Goal: Task Accomplishment & Management: Complete application form

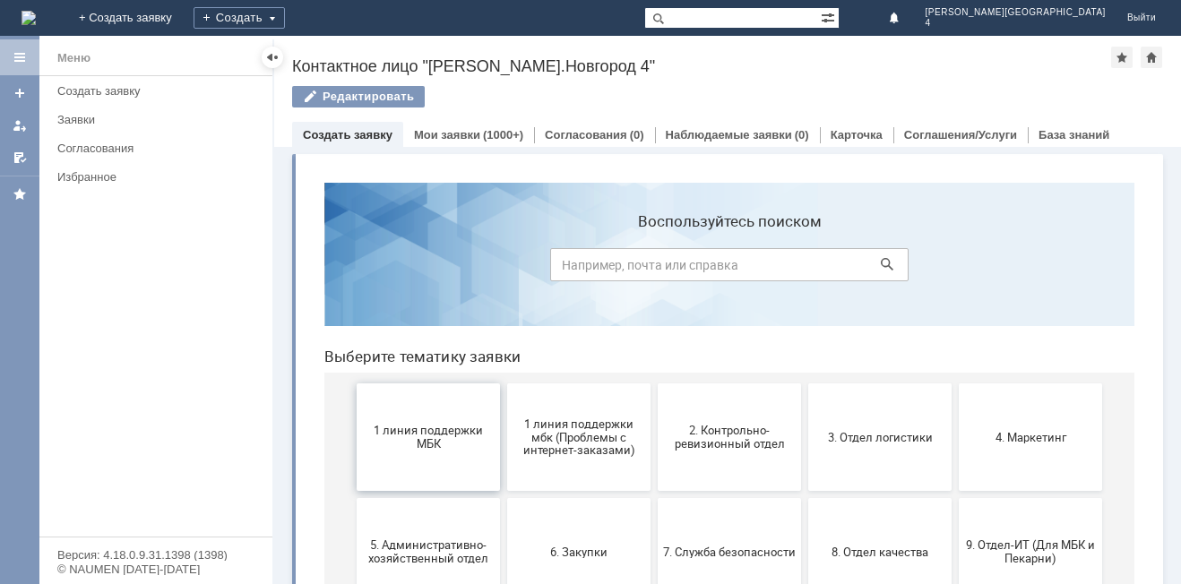
click at [416, 439] on span "1 линия поддержки МБК" at bounding box center [428, 437] width 133 height 27
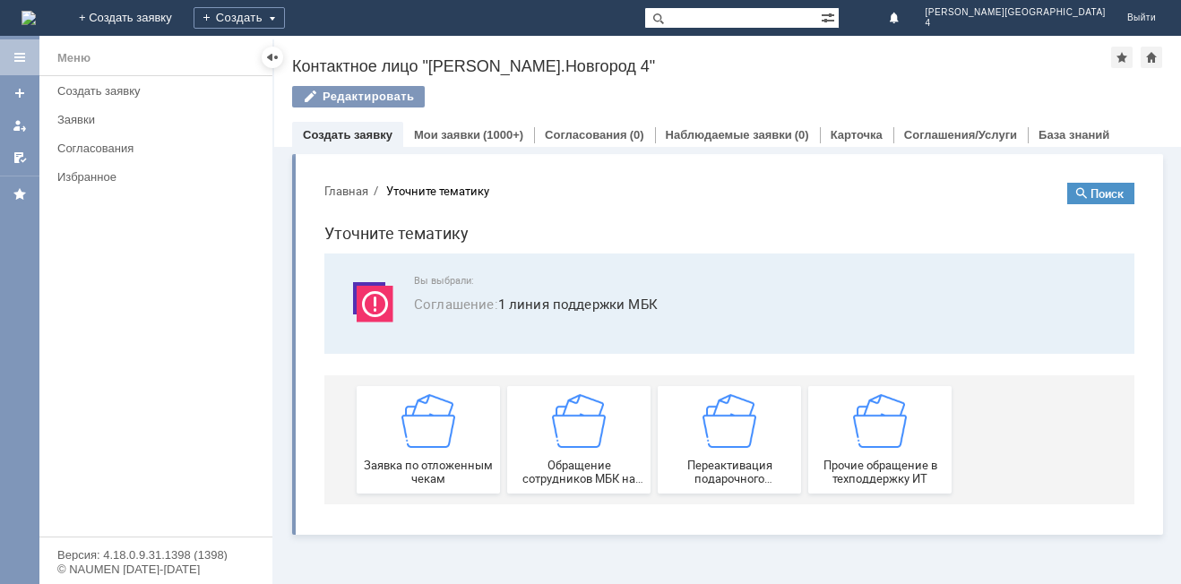
click at [416, 439] on img at bounding box center [429, 421] width 54 height 54
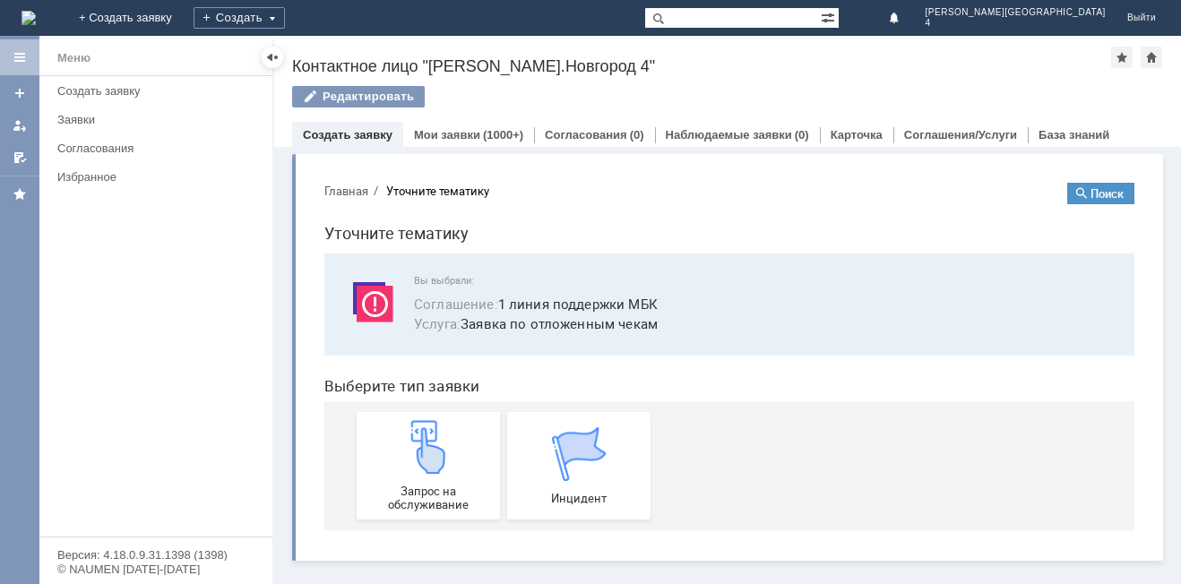
click at [416, 439] on img at bounding box center [429, 447] width 54 height 54
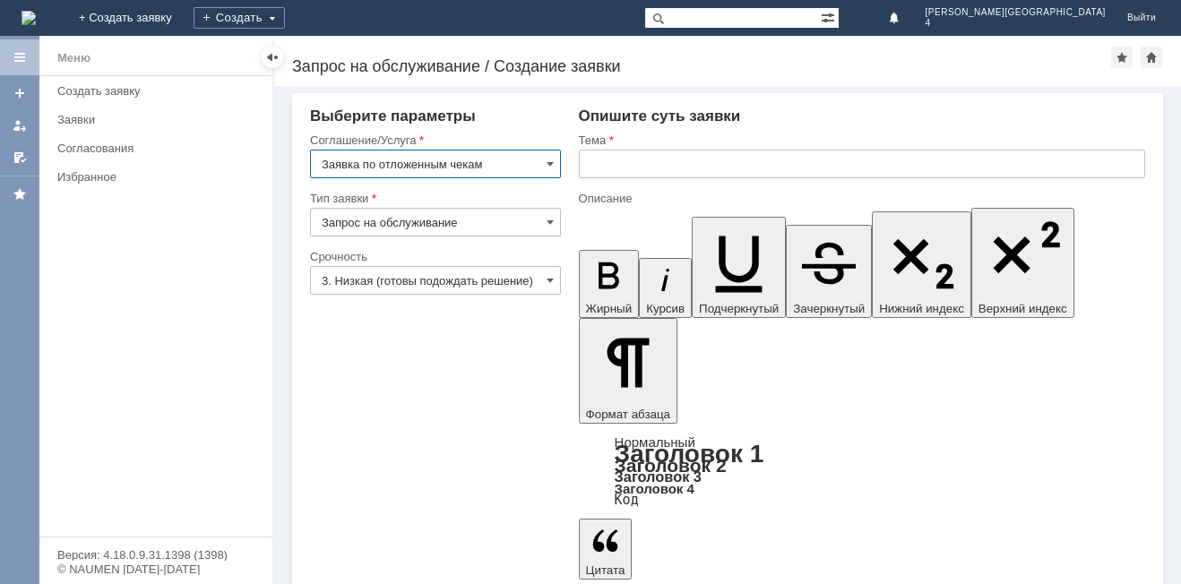
click at [667, 171] on input "text" at bounding box center [862, 164] width 567 height 29
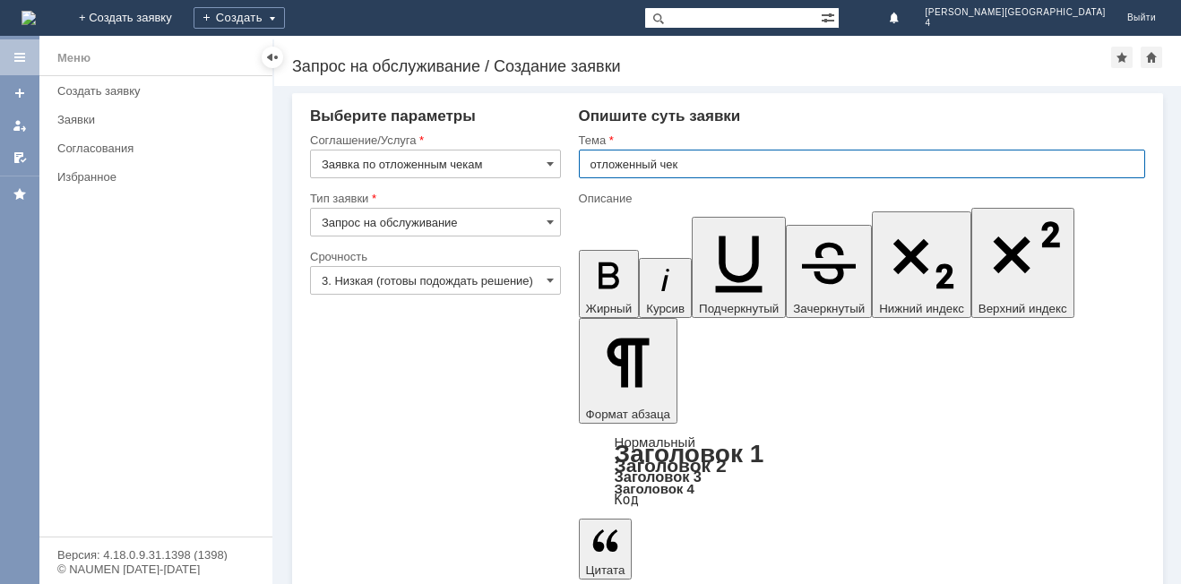
type input "отложенный чек"
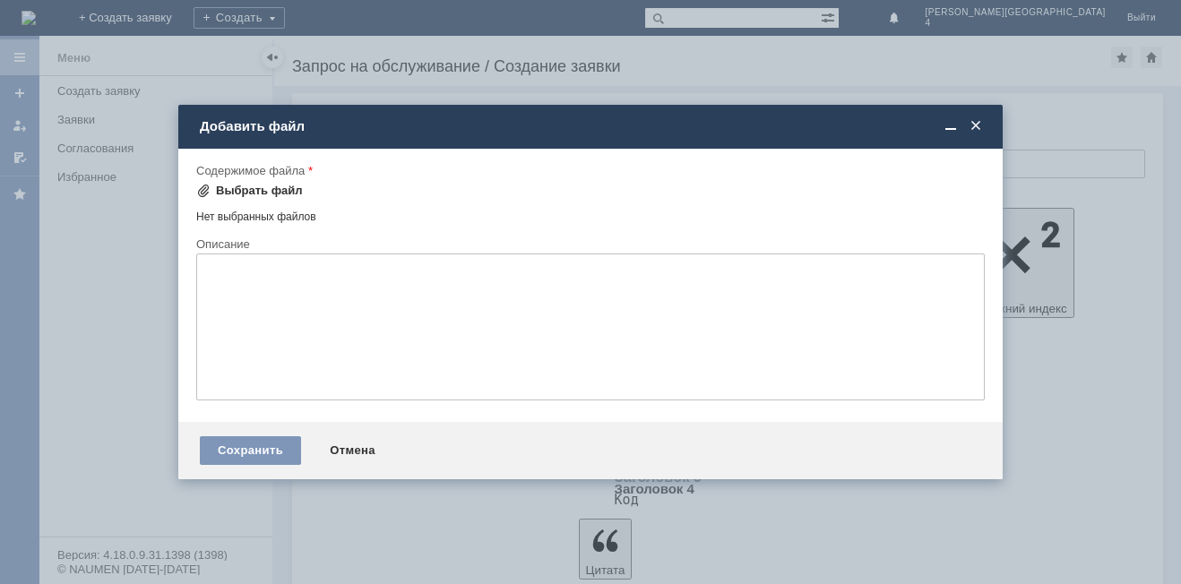
click at [212, 184] on div "Выбрать файл" at bounding box center [249, 191] width 107 height 14
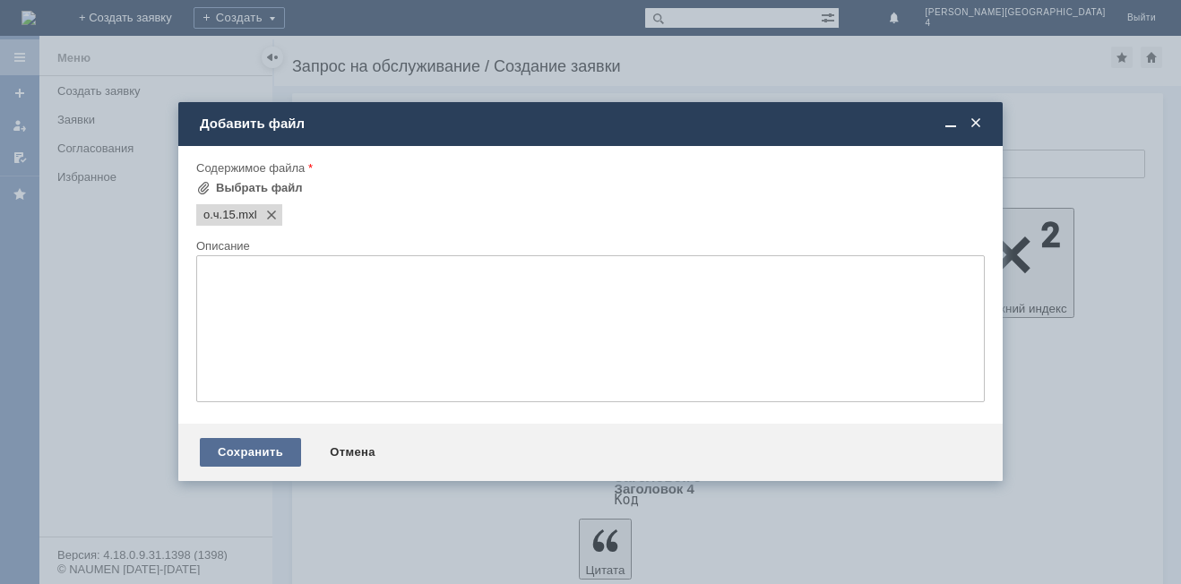
click at [250, 446] on div "Сохранить" at bounding box center [250, 452] width 101 height 29
